Goal: Transaction & Acquisition: Purchase product/service

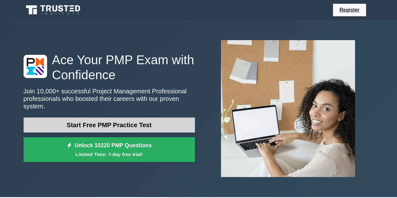
click at [161, 118] on link "Start Free PMP Practice Test" at bounding box center [109, 125] width 171 height 15
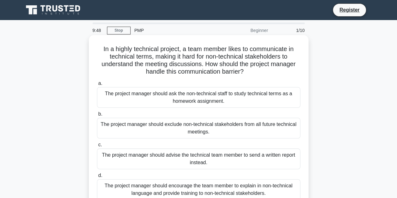
scroll to position [4, 0]
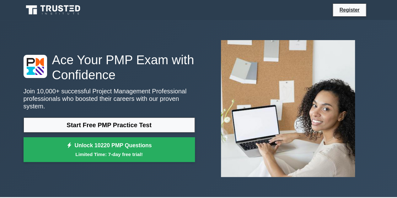
click at [187, 83] on h1 "Ace Your PMP Exam with Confidence" at bounding box center [109, 67] width 171 height 30
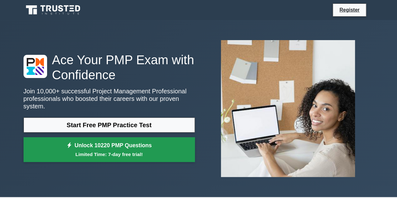
click at [164, 147] on link "Unlock 10220 PMP Questions Limited Time: 7-day free trial!" at bounding box center [109, 150] width 171 height 25
